Goal: Transaction & Acquisition: Purchase product/service

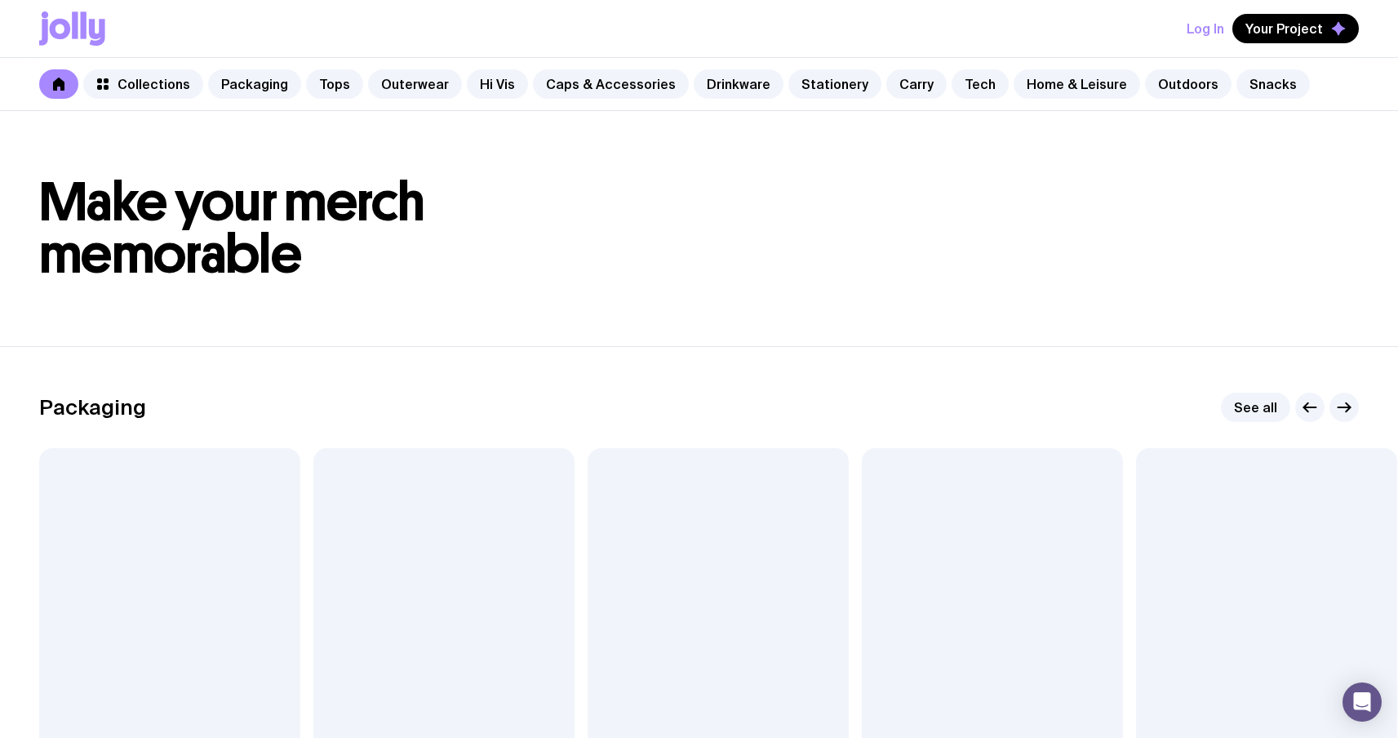
click at [670, 92] on div "Collections Packaging Tops Outerwear Hi Vis Caps & Accessories Drinkware Statio…" at bounding box center [699, 84] width 1398 height 53
click at [740, 490] on div at bounding box center [717, 604] width 261 height 313
